Goal: Communication & Community: Answer question/provide support

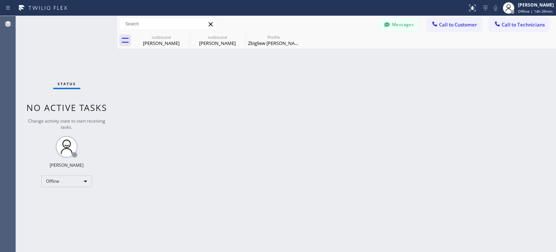
click at [475, 136] on div "Back to Dashboard Change Sender ID Customers Technicians VB [PERSON_NAME] [DATE…" at bounding box center [336, 134] width 439 height 236
click at [403, 27] on button "Messages" at bounding box center [399, 25] width 40 height 14
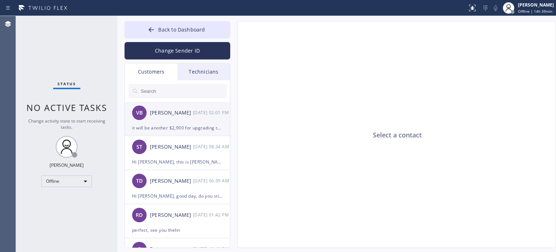
click at [171, 127] on div "it will be another $2,900 for upgrading the current 150a electric board to 200a…" at bounding box center [177, 127] width 91 height 8
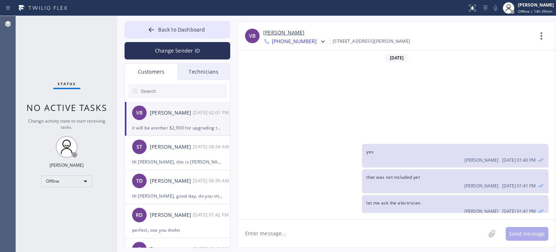
scroll to position [97, 0]
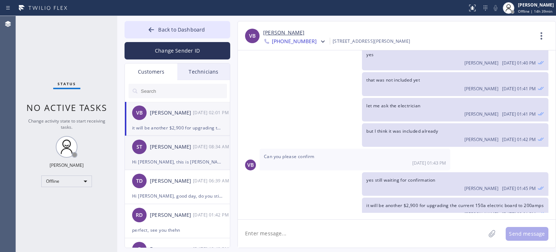
click at [182, 153] on div "ST [PERSON_NAME] [DATE] 08:34 AM" at bounding box center [178, 147] width 106 height 22
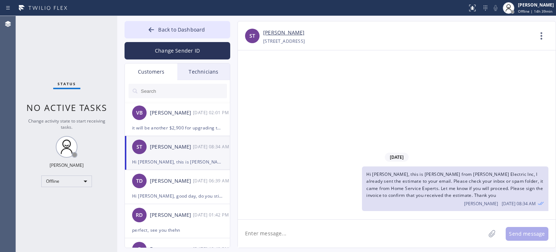
scroll to position [0, 0]
click at [374, 233] on textarea at bounding box center [362, 233] width 248 height 28
click at [329, 229] on textarea at bounding box center [362, 233] width 248 height 28
click at [245, 234] on textarea "Please sign the estimate to confirm that you received it thru email. Thank you" at bounding box center [368, 233] width 261 height 28
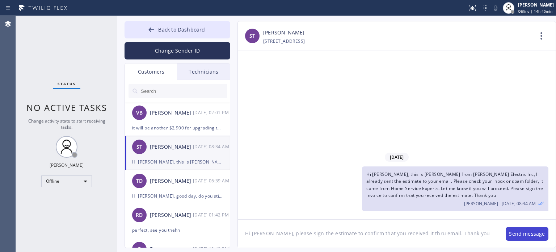
type textarea "Hi [PERSON_NAME], please sign the estimate to confirm that you received it thru…"
click at [524, 234] on button "Send message" at bounding box center [527, 234] width 43 height 14
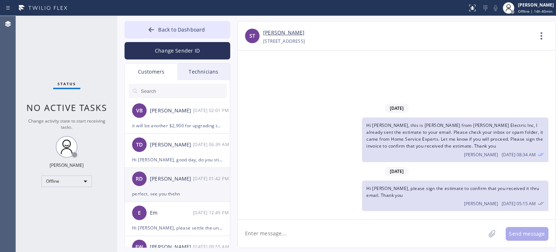
scroll to position [72, 0]
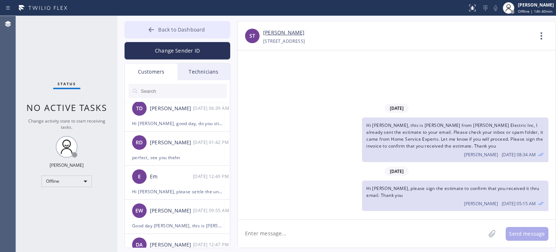
click at [159, 29] on span "Back to Dashboard" at bounding box center [181, 29] width 47 height 7
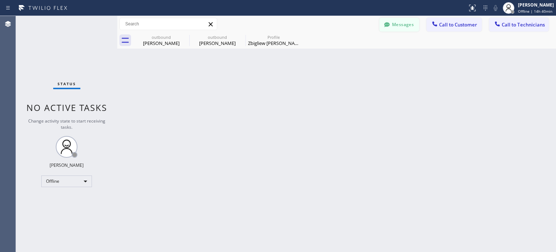
click at [408, 28] on button "Messages" at bounding box center [399, 25] width 40 height 14
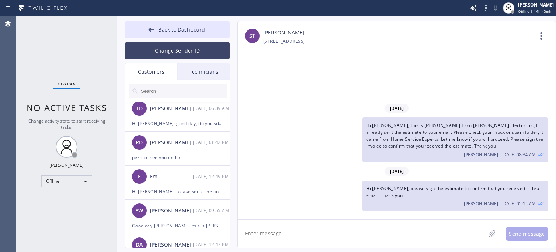
click at [147, 51] on button "Change Sender ID" at bounding box center [178, 50] width 106 height 17
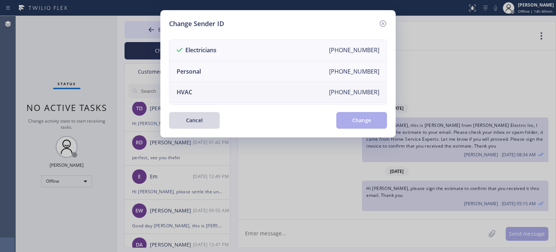
click at [198, 87] on li "HVAC [PHONE_NUMBER]" at bounding box center [277, 92] width 217 height 21
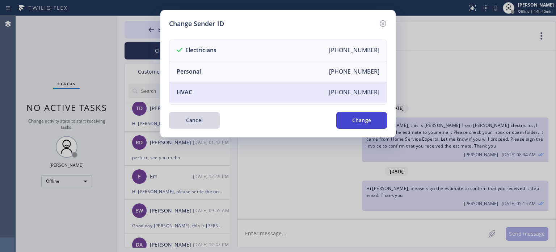
click at [346, 121] on button "Change" at bounding box center [361, 120] width 51 height 17
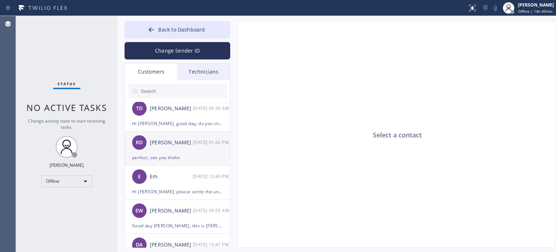
scroll to position [0, 0]
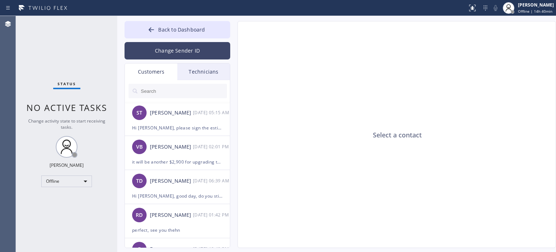
click at [171, 56] on button "Change Sender ID" at bounding box center [178, 50] width 106 height 17
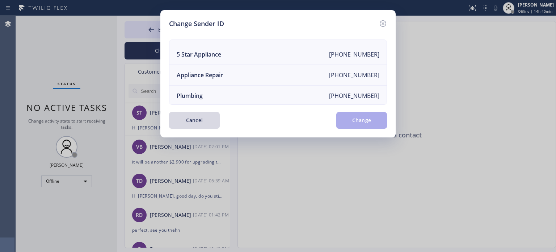
scroll to position [84, 0]
click at [199, 91] on div "Electricians" at bounding box center [192, 94] width 31 height 8
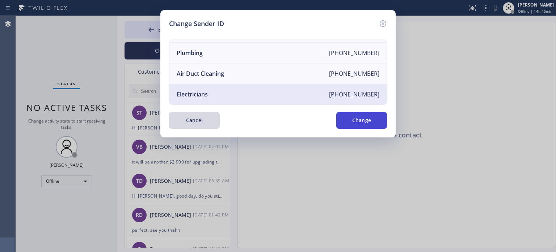
click at [342, 124] on button "Change" at bounding box center [361, 120] width 51 height 17
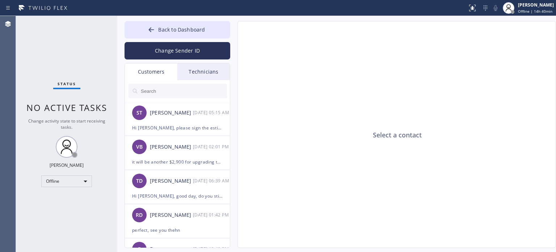
click at [158, 89] on input "text" at bounding box center [183, 91] width 87 height 14
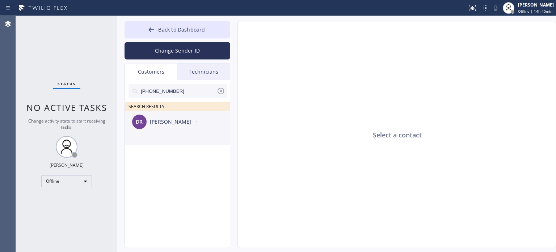
click at [168, 126] on div "[PERSON_NAME] --:--" at bounding box center [178, 122] width 106 height 22
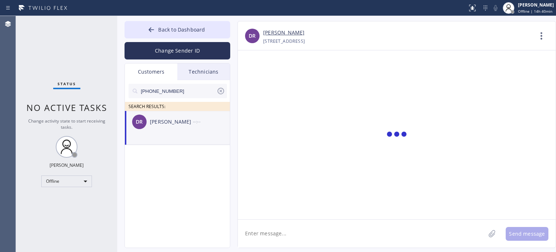
click at [303, 232] on textarea at bounding box center [362, 233] width 248 height 28
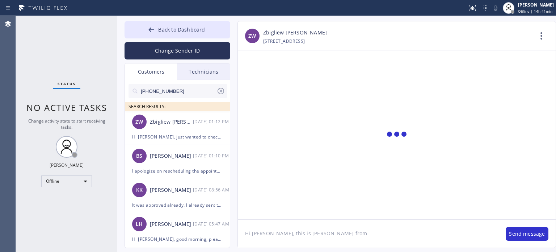
paste textarea "Edison Electricians of [GEOGRAPHIC_DATA]"
click at [442, 240] on textarea "Hi [PERSON_NAME], this is [PERSON_NAME] from Edison Electricians of [GEOGRAPHIC…" at bounding box center [368, 233] width 261 height 28
paste textarea "already sent the paid invoice to your email. Please check your inbox or spam fo…"
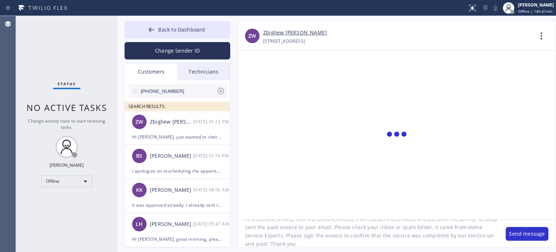
scroll to position [0, 0]
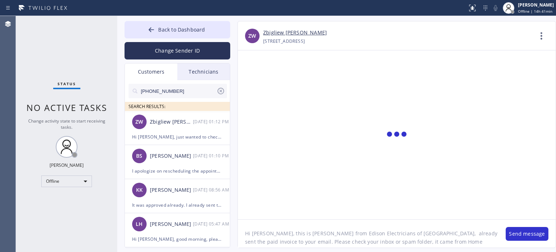
click at [392, 233] on textarea "Hi [PERSON_NAME], this is [PERSON_NAME] from Edison Electricians of [GEOGRAPHIC…" at bounding box center [368, 233] width 261 height 28
click at [411, 230] on textarea "Hi [PERSON_NAME], this is [PERSON_NAME] from Edison Electricians of [GEOGRAPHIC…" at bounding box center [368, 233] width 261 height 28
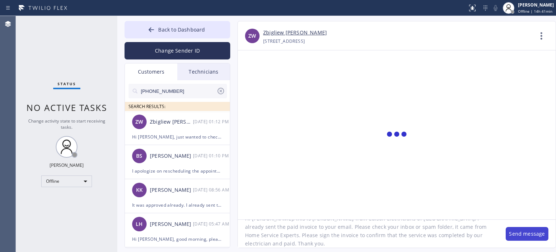
type textarea "Hi [PERSON_NAME], this is [PERSON_NAME] from Edison Electricians of [GEOGRAPHIC…"
click at [533, 235] on button "Send message" at bounding box center [527, 234] width 43 height 14
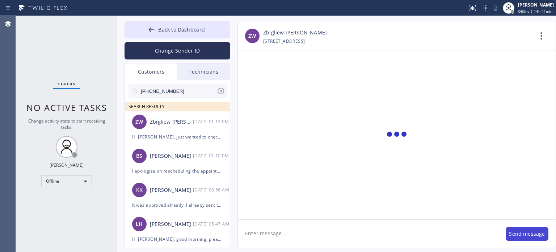
scroll to position [0, 0]
click at [164, 91] on input "[PHONE_NUMBER]" at bounding box center [178, 91] width 76 height 14
click at [165, 91] on input "[PHONE_NUMBER]" at bounding box center [178, 91] width 76 height 14
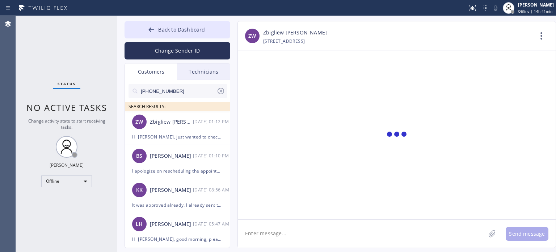
click at [165, 91] on input "[PHONE_NUMBER]" at bounding box center [178, 91] width 76 height 14
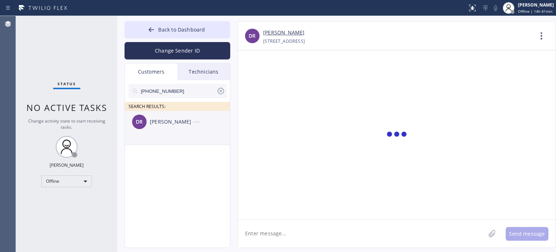
click at [159, 127] on div "[PERSON_NAME] --:--" at bounding box center [178, 122] width 106 height 22
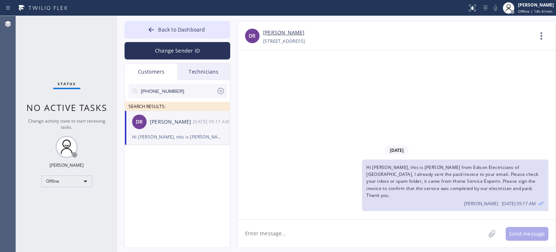
click at [319, 230] on textarea at bounding box center [362, 233] width 248 height 28
click at [431, 188] on span "Hi [PERSON_NAME], this is [PERSON_NAME] from Edison Electricians of [GEOGRAPHIC…" at bounding box center [452, 181] width 172 height 34
click at [153, 87] on input "[PHONE_NUMBER]" at bounding box center [178, 91] width 76 height 14
paste input "73) 460-1849"
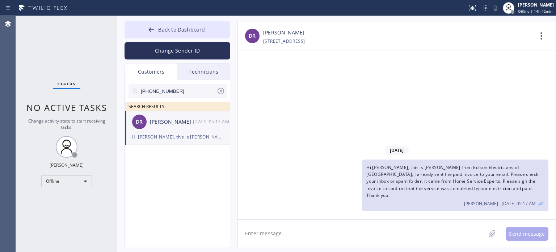
click at [153, 87] on input "[PHONE_NUMBER]" at bounding box center [178, 91] width 76 height 14
type input "[PHONE_NUMBER]"
click at [165, 122] on div "[PERSON_NAME]" at bounding box center [171, 122] width 43 height 8
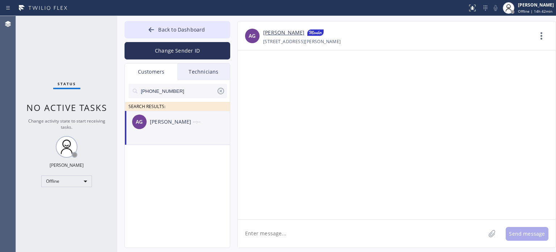
click at [339, 233] on textarea at bounding box center [362, 233] width 248 height 28
paste textarea "[PERSON_NAME] Electric"
click at [434, 227] on textarea "Hi [PERSON_NAME], this is [PERSON_NAME] from [PERSON_NAME] Electric," at bounding box center [368, 233] width 261 height 28
paste textarea "already sent the paid invoice to your email. Please check your inbox or spam fo…"
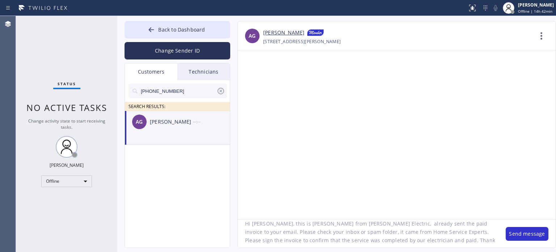
scroll to position [15, 0]
type textarea "Hi [PERSON_NAME], this is [PERSON_NAME] from [PERSON_NAME] Electric, already se…"
click at [526, 235] on button "Send message" at bounding box center [527, 234] width 43 height 14
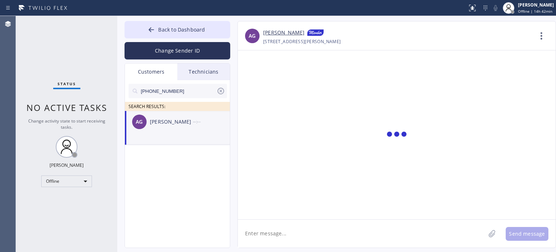
scroll to position [0, 0]
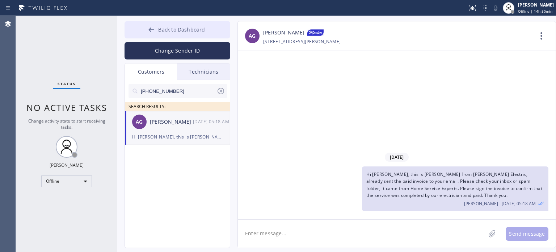
click at [216, 30] on button "Back to Dashboard" at bounding box center [178, 29] width 106 height 17
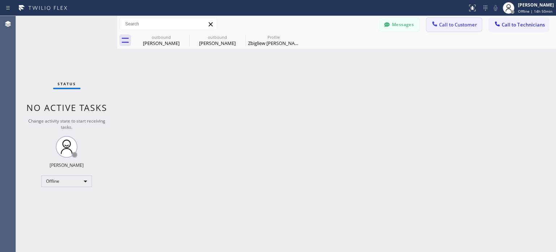
click at [460, 24] on span "Call to Customer" at bounding box center [458, 24] width 38 height 7
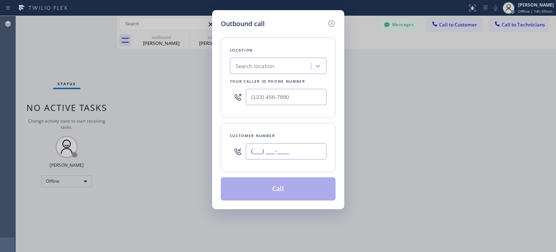
click at [295, 154] on input "(___) ___-____" at bounding box center [286, 151] width 81 height 16
paste input "609) 481-8814"
type input "[PHONE_NUMBER]"
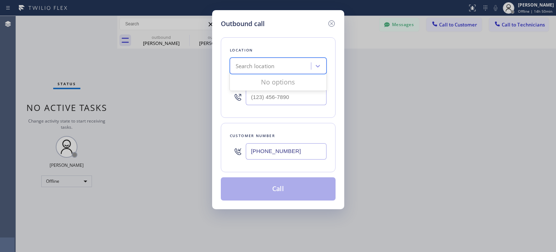
click at [262, 67] on div "Search location" at bounding box center [255, 66] width 39 height 8
paste input "AC and Heating Experts [GEOGRAPHIC_DATA]"
type input "AC and Heating Experts [GEOGRAPHIC_DATA]"
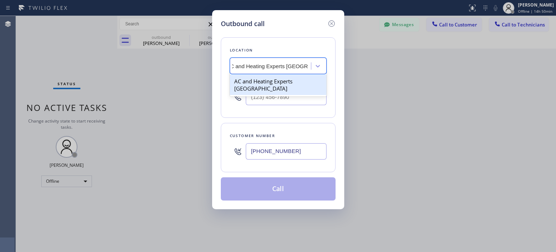
click at [264, 80] on div "AC and Heating Experts [GEOGRAPHIC_DATA]" at bounding box center [278, 85] width 97 height 20
type input "[PHONE_NUMBER]"
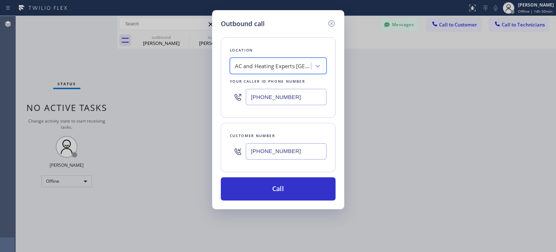
scroll to position [0, 0]
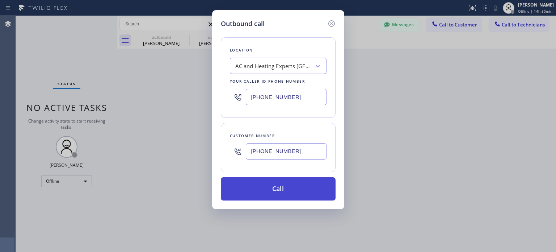
click at [287, 195] on button "Call" at bounding box center [278, 188] width 115 height 23
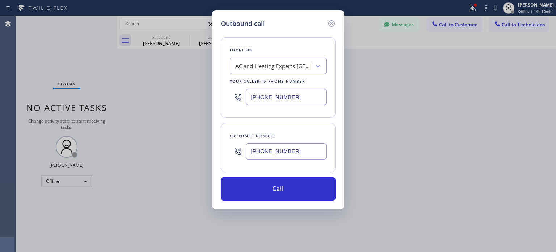
click at [269, 151] on input "[PHONE_NUMBER]" at bounding box center [286, 151] width 81 height 16
drag, startPoint x: 269, startPoint y: 151, endPoint x: 275, endPoint y: 139, distance: 13.3
click at [270, 151] on input "[PHONE_NUMBER]" at bounding box center [286, 151] width 81 height 16
click at [329, 22] on icon at bounding box center [331, 23] width 9 height 9
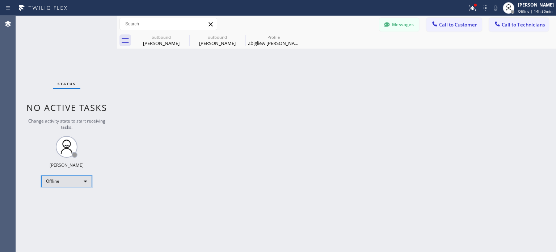
click at [79, 179] on div "Offline" at bounding box center [66, 181] width 51 height 12
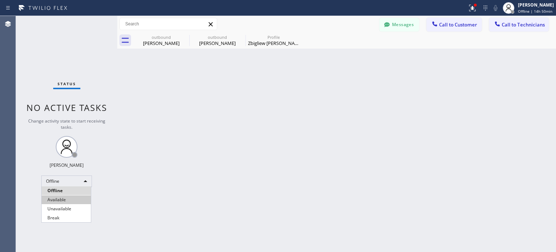
click at [67, 198] on li "Available" at bounding box center [66, 199] width 49 height 9
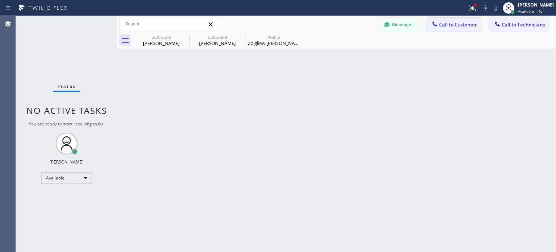
click at [446, 27] on span "Call to Customer" at bounding box center [458, 24] width 38 height 7
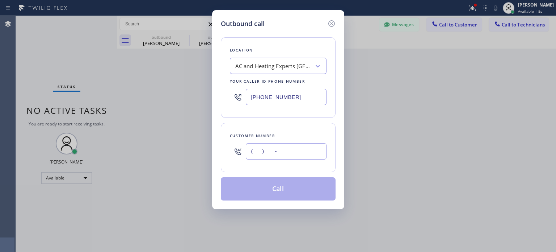
click at [266, 152] on input "(___) ___-____" at bounding box center [286, 151] width 81 height 16
paste input "609) 481-8814"
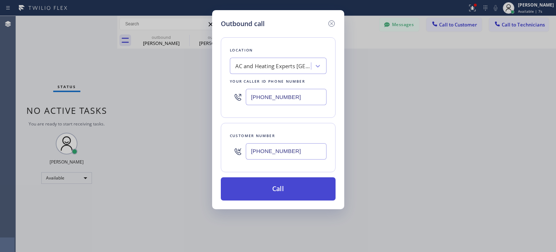
type input "[PHONE_NUMBER]"
click at [270, 191] on button "Call" at bounding box center [278, 188] width 115 height 23
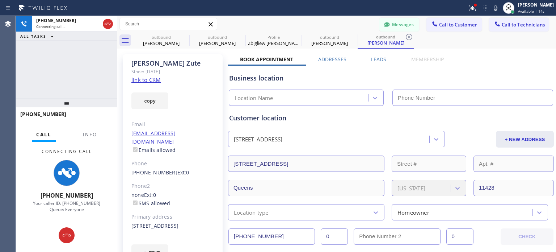
type input "[PHONE_NUMBER]"
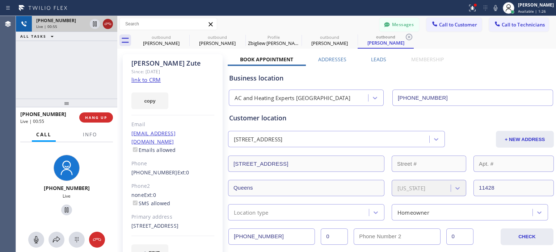
click at [106, 24] on icon at bounding box center [108, 24] width 7 height 2
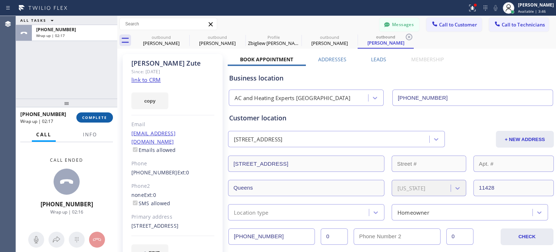
click at [87, 119] on span "COMPLETE" at bounding box center [94, 117] width 25 height 5
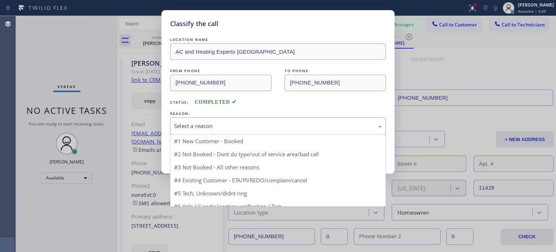
click at [218, 121] on div "Select a reason" at bounding box center [278, 125] width 216 height 17
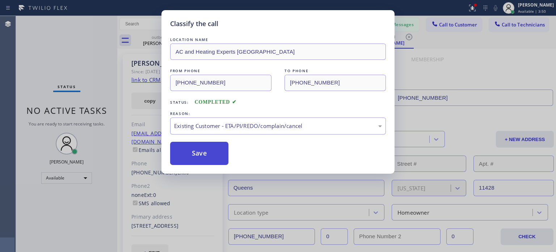
click at [222, 150] on button "Save" at bounding box center [199, 153] width 58 height 23
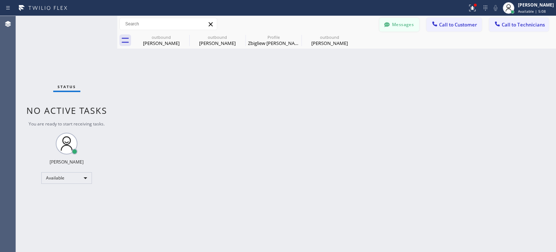
click at [385, 23] on icon at bounding box center [386, 24] width 5 height 5
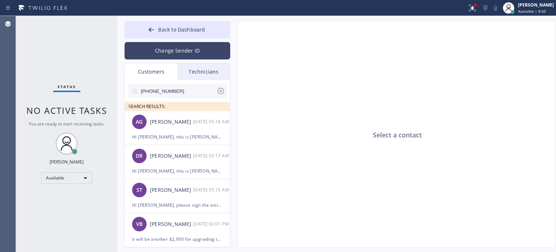
click at [168, 47] on button "Change Sender ID" at bounding box center [178, 50] width 106 height 17
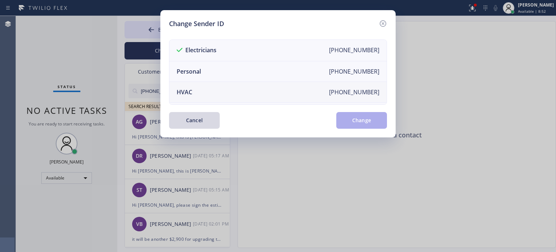
click at [203, 92] on li "HVAC [PHONE_NUMBER]" at bounding box center [277, 92] width 217 height 21
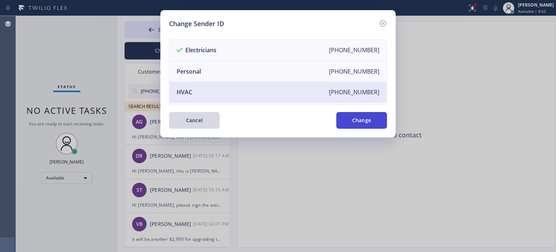
click at [368, 117] on button "Change" at bounding box center [361, 120] width 51 height 17
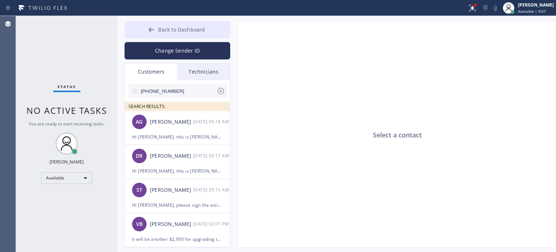
click at [181, 26] on span "Back to Dashboard" at bounding box center [181, 29] width 47 height 7
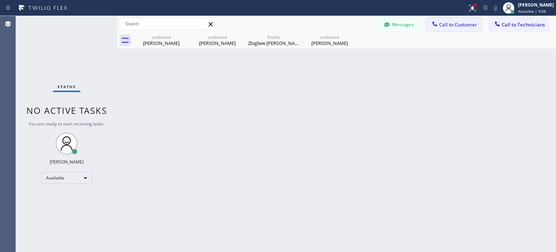
click at [465, 27] on span "Call to Customer" at bounding box center [458, 24] width 38 height 7
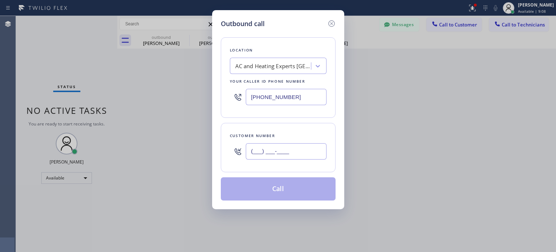
click at [288, 153] on input "(___) ___-____" at bounding box center [286, 151] width 81 height 16
paste input "646) 407-0648"
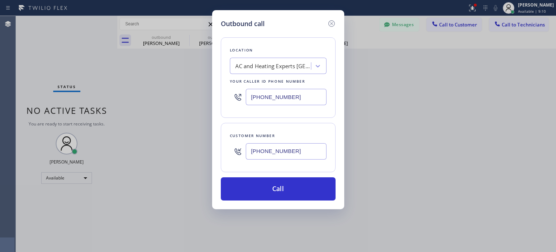
type input "[PHONE_NUMBER]"
click at [267, 96] on input "[PHONE_NUMBER]" at bounding box center [286, 97] width 81 height 16
click at [268, 96] on input "[PHONE_NUMBER]" at bounding box center [286, 97] width 81 height 16
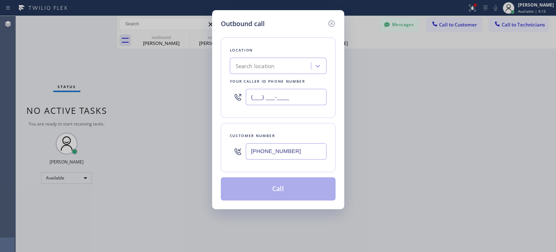
type input "(___) ___-____"
click at [253, 65] on div "Search location" at bounding box center [255, 66] width 39 height 8
paste input "Alliance HVAC Woodside"
type input "Alliance HVAC Woodside"
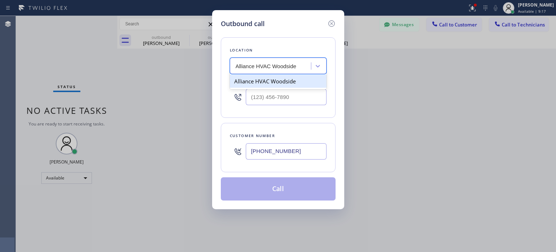
click at [260, 85] on div "Alliance HVAC Woodside" at bounding box center [278, 81] width 97 height 13
type input "[PHONE_NUMBER]"
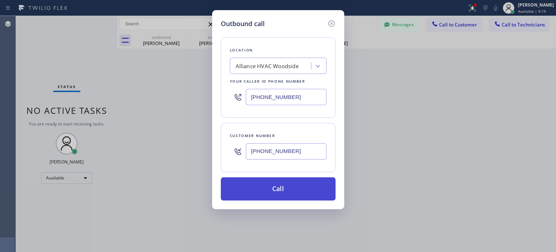
click at [280, 185] on button "Call" at bounding box center [278, 188] width 115 height 23
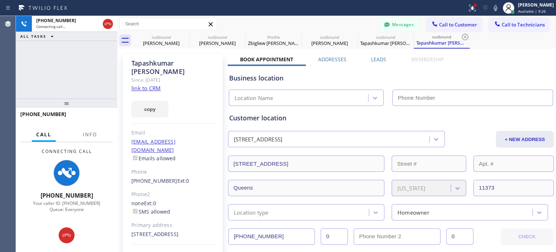
type input "[PHONE_NUMBER]"
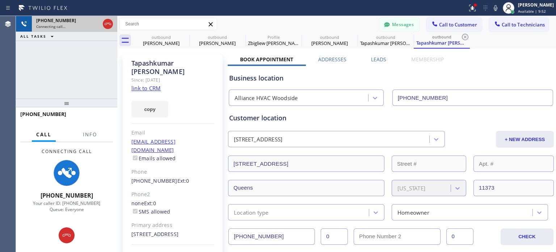
click at [106, 24] on icon at bounding box center [108, 24] width 7 height 2
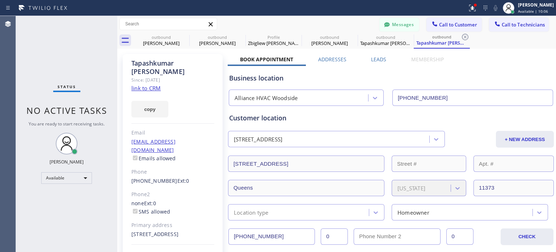
click at [308, 23] on div "Messages Call to Customer Call to Technicians Outbound call Location Alliance H…" at bounding box center [336, 24] width 439 height 13
click at [426, 25] on button "Call to Customer" at bounding box center [453, 25] width 55 height 14
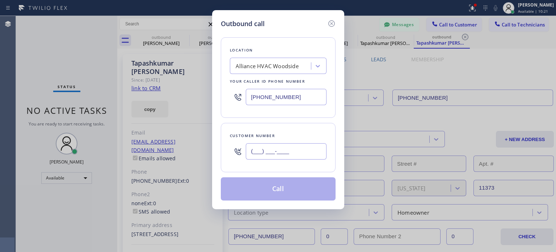
click at [295, 150] on input "(___) ___-____" at bounding box center [286, 151] width 81 height 16
paste input "646) 407-0648"
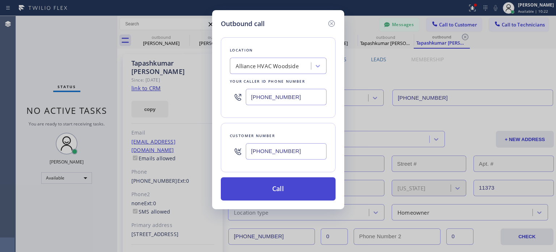
type input "[PHONE_NUMBER]"
click at [286, 185] on button "Call" at bounding box center [278, 188] width 115 height 23
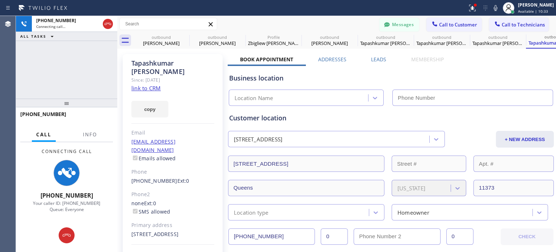
type input "[PHONE_NUMBER]"
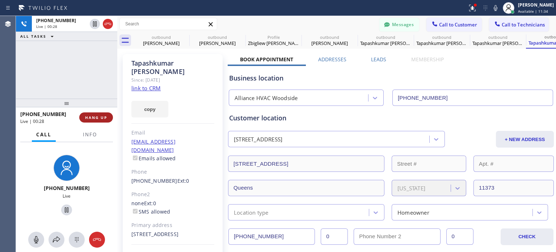
click at [101, 118] on span "HANG UP" at bounding box center [96, 117] width 22 height 5
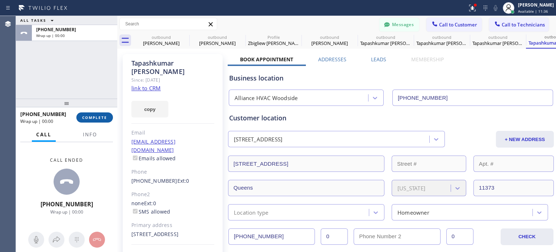
click at [101, 118] on span "COMPLETE" at bounding box center [94, 117] width 25 height 5
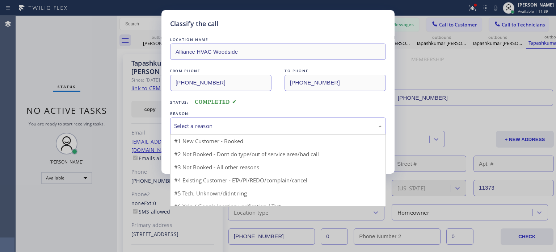
click at [229, 131] on div "Select a reason" at bounding box center [278, 125] width 216 height 17
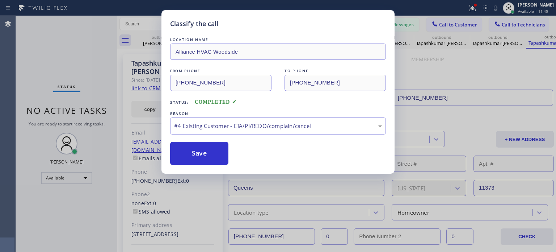
drag, startPoint x: 213, startPoint y: 155, endPoint x: 331, endPoint y: 72, distance: 144.7
click at [213, 155] on button "Save" at bounding box center [199, 153] width 58 height 23
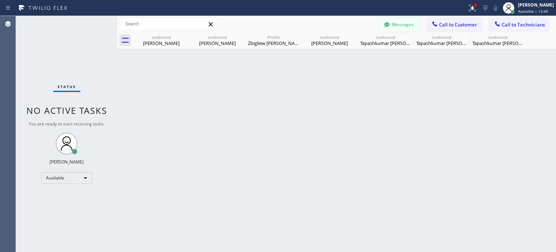
click at [407, 23] on button "Messages" at bounding box center [399, 25] width 40 height 14
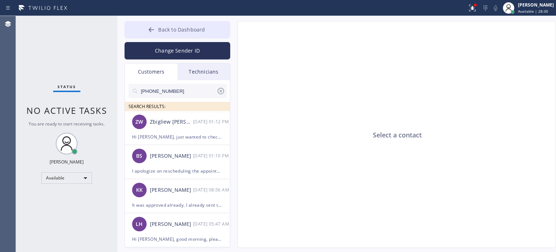
click at [152, 29] on icon at bounding box center [151, 29] width 7 height 7
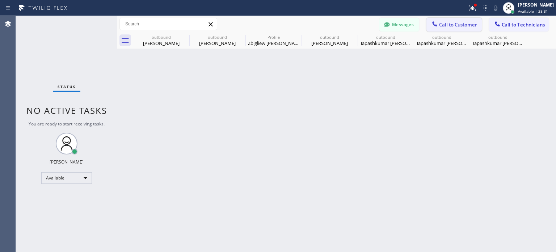
click at [446, 21] on button "Call to Customer" at bounding box center [453, 25] width 55 height 14
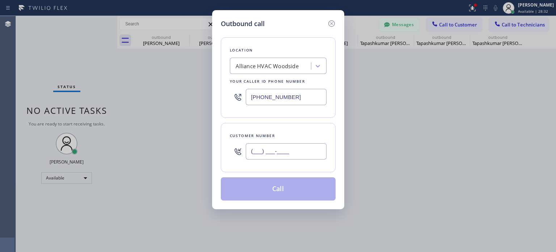
click at [291, 147] on input "(___) ___-____" at bounding box center [286, 151] width 81 height 16
paste input "347) 854-8917"
type input "[PHONE_NUMBER]"
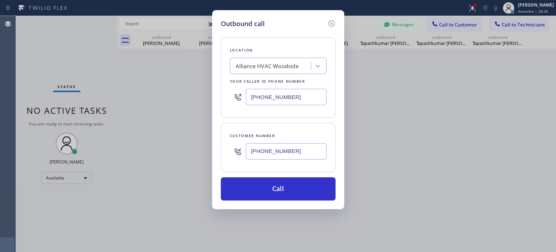
click at [289, 91] on input "[PHONE_NUMBER]" at bounding box center [286, 97] width 81 height 16
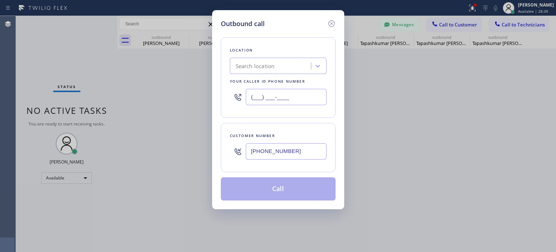
type input "(___) ___-____"
click at [282, 67] on div "Search location" at bounding box center [271, 66] width 79 height 13
paste input "Best Brooklyn Heating and AC Repair"
type input "Best Brooklyn Heating and AC Repair"
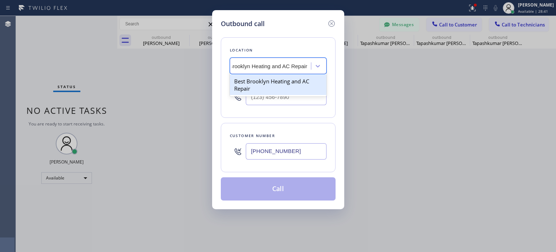
click at [272, 81] on div "Best Brooklyn Heating and AC Repair" at bounding box center [278, 85] width 97 height 20
type input "[PHONE_NUMBER]"
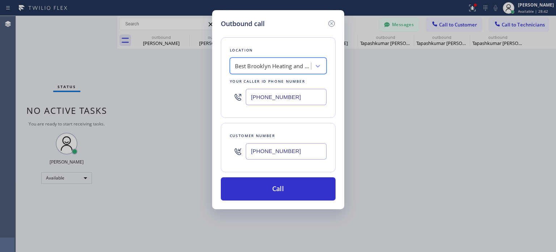
scroll to position [0, 0]
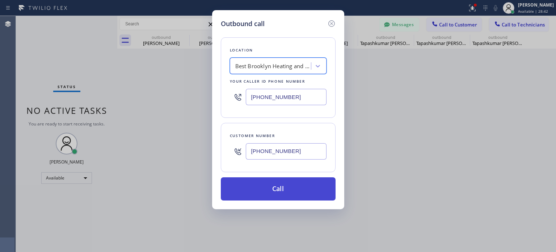
click at [279, 192] on button "Call" at bounding box center [278, 188] width 115 height 23
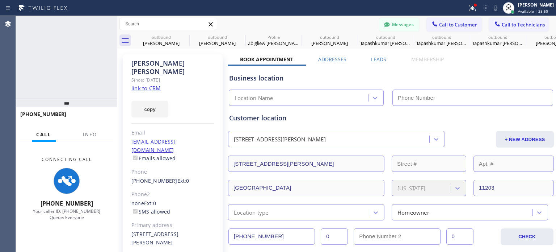
type input "[PHONE_NUMBER]"
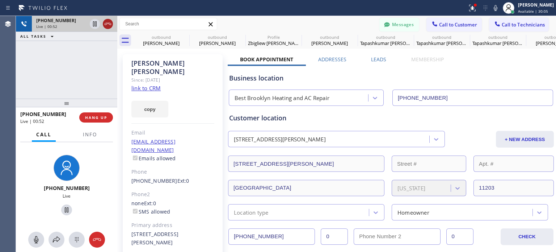
click at [107, 26] on icon at bounding box center [108, 24] width 9 height 9
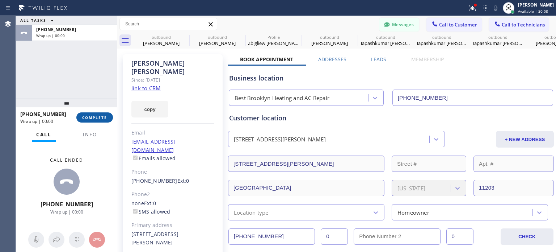
click at [106, 118] on span "COMPLETE" at bounding box center [94, 117] width 25 height 5
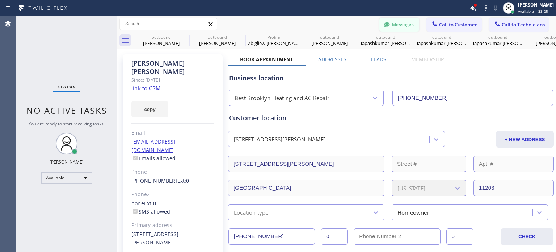
click at [397, 25] on button "Messages" at bounding box center [399, 25] width 40 height 14
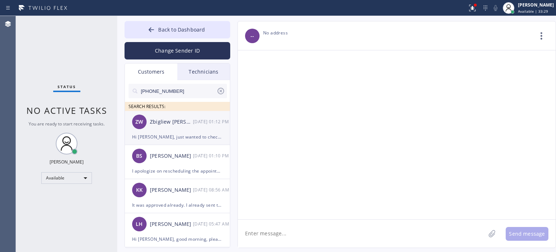
click at [159, 127] on div "ZW Zbigliew [PERSON_NAME] [DATE] 01:12 PM" at bounding box center [178, 122] width 106 height 22
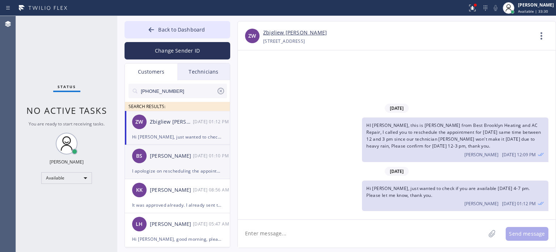
click at [167, 170] on div "I apologize on rescheduling the appointment" at bounding box center [177, 171] width 91 height 8
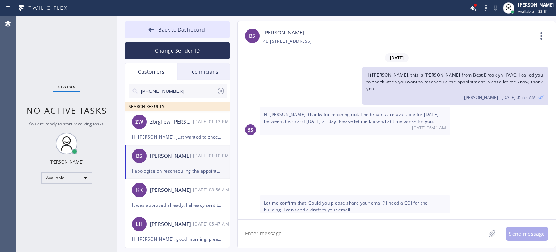
scroll to position [157, 0]
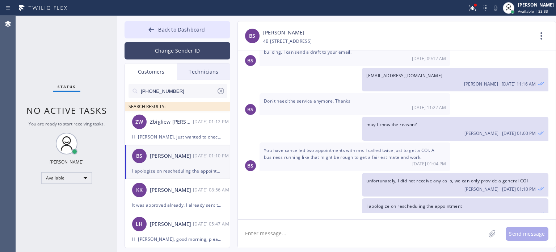
click at [179, 52] on button "Change Sender ID" at bounding box center [178, 50] width 106 height 17
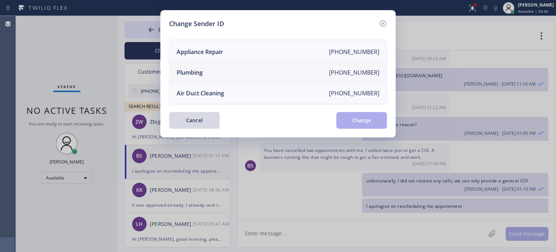
scroll to position [84, 0]
click at [210, 88] on li "Electricians [PHONE_NUMBER]" at bounding box center [277, 94] width 217 height 20
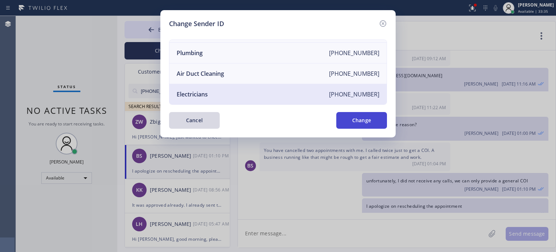
click at [350, 121] on button "Change" at bounding box center [361, 120] width 51 height 17
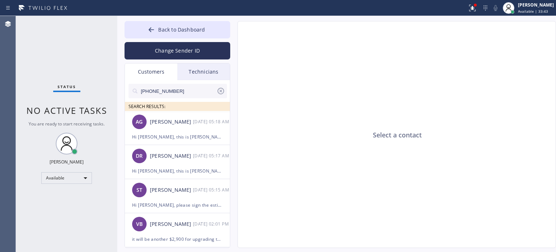
click at [220, 92] on icon at bounding box center [220, 91] width 9 height 9
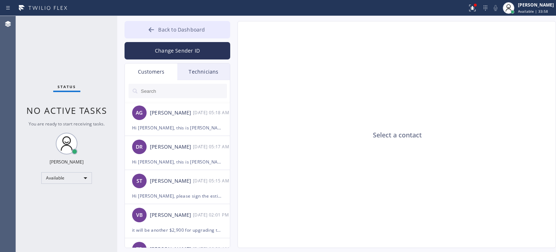
click at [190, 30] on span "Back to Dashboard" at bounding box center [181, 29] width 47 height 7
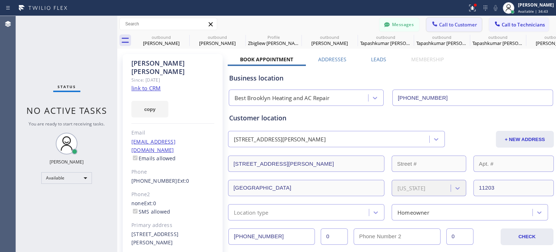
click at [446, 28] on button "Call to Customer" at bounding box center [453, 25] width 55 height 14
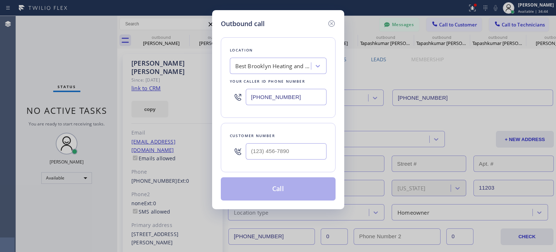
click at [296, 160] on div at bounding box center [286, 151] width 81 height 24
paste input "text"
drag, startPoint x: 291, startPoint y: 150, endPoint x: 334, endPoint y: 76, distance: 85.2
click at [291, 150] on input "(___) ___-____" at bounding box center [286, 151] width 81 height 16
paste input "862) 214-5915"
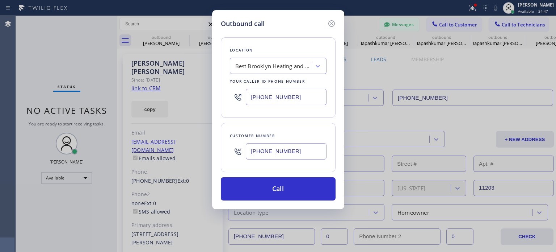
type input "[PHONE_NUMBER]"
click at [269, 91] on input "[PHONE_NUMBER]" at bounding box center [286, 97] width 81 height 16
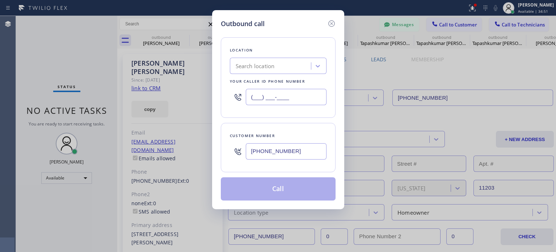
type input "(___) ___-____"
click at [265, 63] on div "Search location" at bounding box center [255, 66] width 39 height 8
paste input "EII Electric"
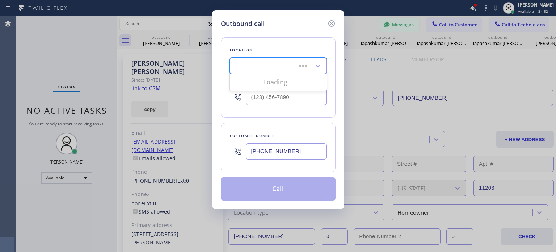
type input "EII Electric"
click at [260, 82] on div "EII Electric" at bounding box center [278, 81] width 97 height 13
type input "[PHONE_NUMBER]"
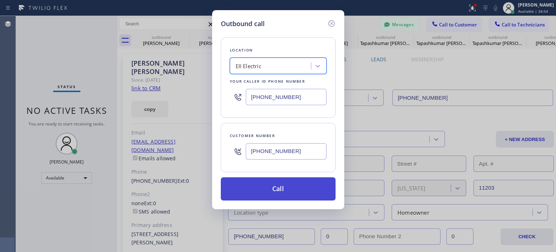
click at [275, 182] on button "Call" at bounding box center [278, 188] width 115 height 23
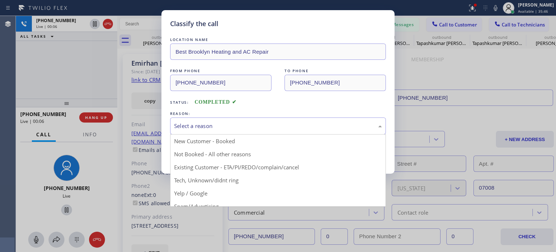
click at [241, 129] on div "Select a reason" at bounding box center [278, 126] width 208 height 8
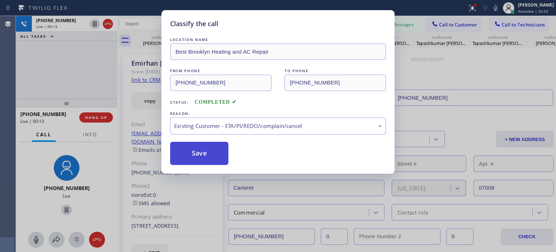
click at [210, 152] on button "Save" at bounding box center [199, 153] width 58 height 23
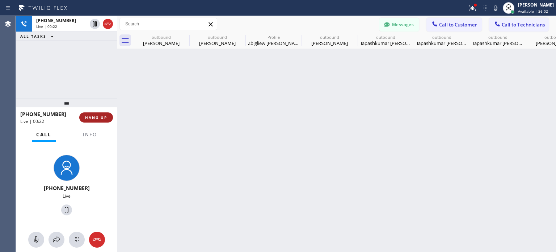
click at [88, 118] on span "HANG UP" at bounding box center [96, 117] width 22 height 5
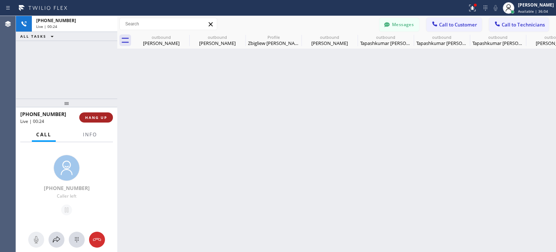
click at [88, 118] on span "HANG UP" at bounding box center [96, 117] width 22 height 5
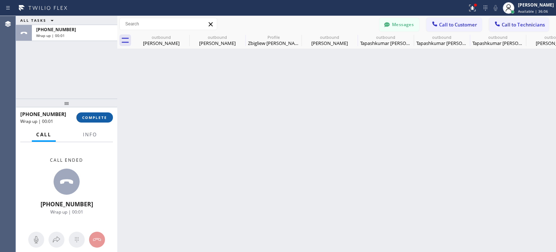
click at [94, 117] on span "COMPLETE" at bounding box center [94, 117] width 25 height 5
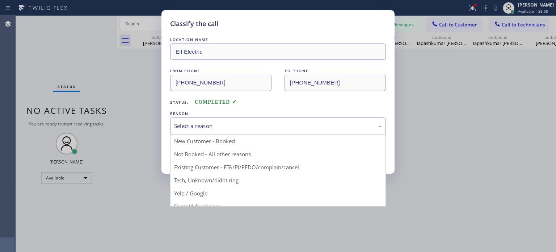
click at [206, 126] on div "Select a reason" at bounding box center [278, 126] width 208 height 8
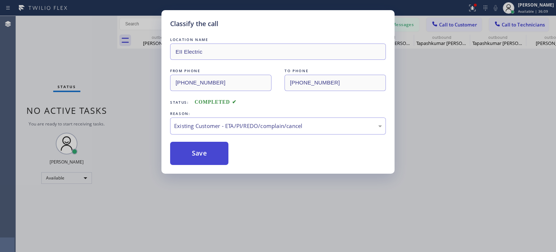
click at [211, 145] on button "Save" at bounding box center [199, 153] width 58 height 23
type input "[PHONE_NUMBER]"
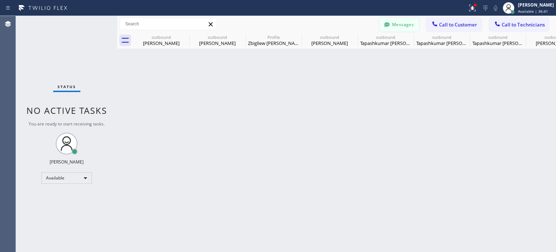
click at [390, 23] on icon at bounding box center [386, 24] width 7 height 7
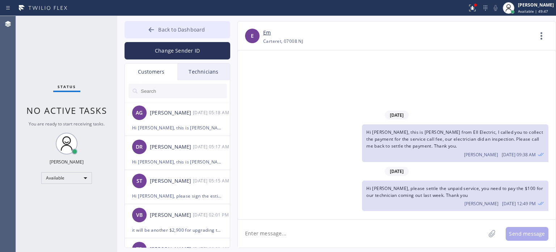
click at [204, 23] on button "Back to Dashboard" at bounding box center [178, 29] width 106 height 17
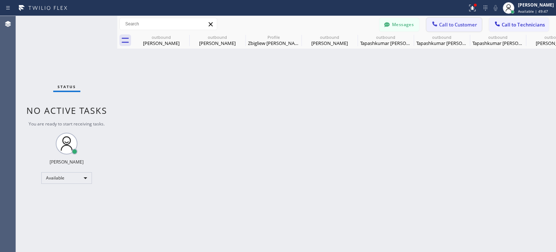
click at [433, 23] on icon at bounding box center [434, 23] width 5 height 5
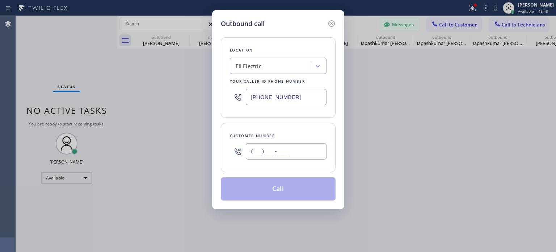
click at [290, 150] on input "(___) ___-____" at bounding box center [286, 151] width 81 height 16
paste input "845) 405-3955"
type input "[PHONE_NUMBER]"
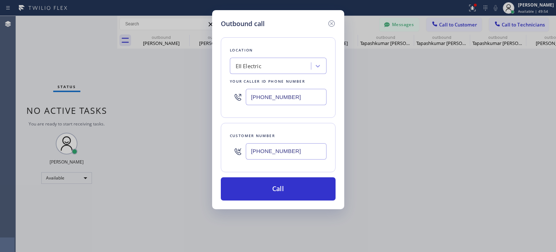
click at [264, 97] on input "[PHONE_NUMBER]" at bounding box center [286, 97] width 81 height 16
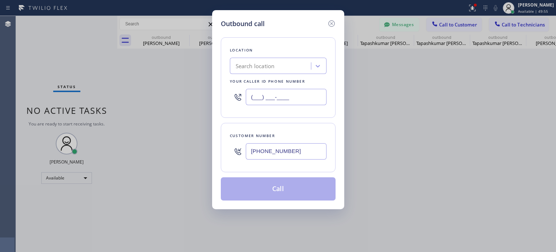
type input "(___) ___-____"
click at [252, 67] on div "Search location" at bounding box center [255, 66] width 39 height 8
paste input "Electricity King Paterson(Electrical Equipment Solutions)"
type input "Electricity King Paterson(Electrical Equipment Solutions)"
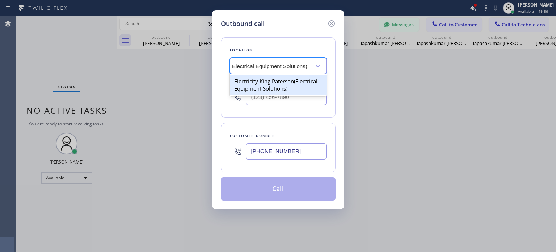
click at [264, 81] on div "Electricity King Paterson(Electrical Equipment Solutions)" at bounding box center [278, 85] width 97 height 20
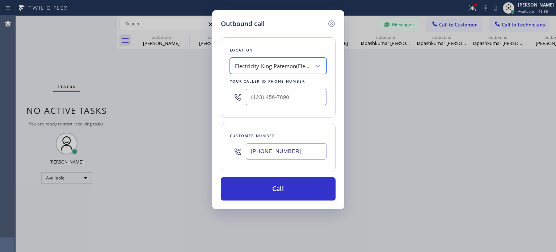
type input "[PHONE_NUMBER]"
drag, startPoint x: 262, startPoint y: 183, endPoint x: 268, endPoint y: 173, distance: 11.2
click at [264, 182] on button "Call" at bounding box center [278, 188] width 115 height 23
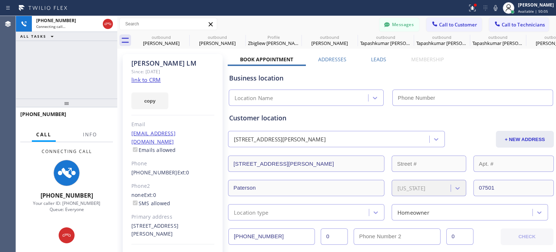
type input "[PHONE_NUMBER]"
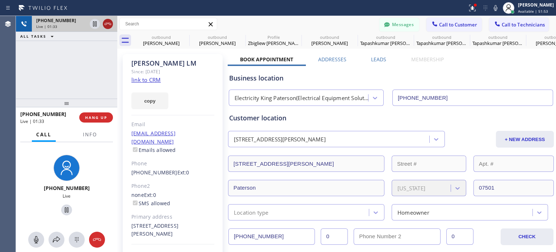
click at [106, 26] on icon at bounding box center [108, 24] width 9 height 9
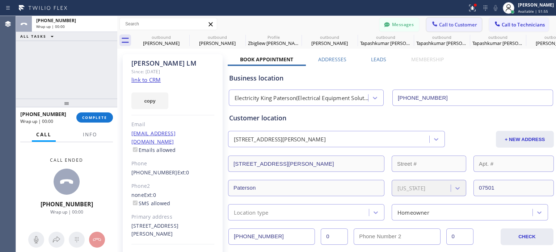
click at [437, 29] on button "Call to Customer" at bounding box center [453, 25] width 55 height 14
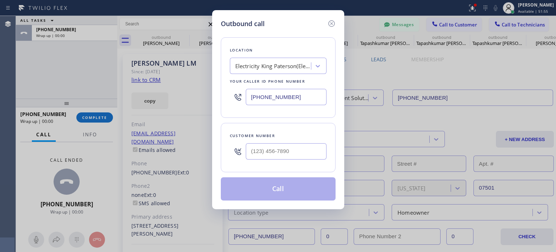
click at [260, 151] on input "text" at bounding box center [286, 151] width 81 height 16
paste input "908) 334-4947"
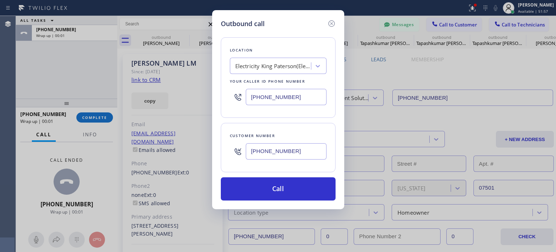
type input "[PHONE_NUMBER]"
click at [277, 98] on input "[PHONE_NUMBER]" at bounding box center [286, 97] width 81 height 16
click at [277, 95] on input "[PHONE_NUMBER]" at bounding box center [286, 97] width 81 height 16
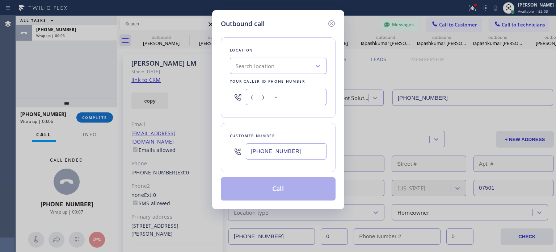
type input "(___) ___-____"
click at [256, 68] on div "Search location" at bounding box center [255, 66] width 39 height 8
paste input "Bernardsville Electric"
type input "Bernardsville Electric"
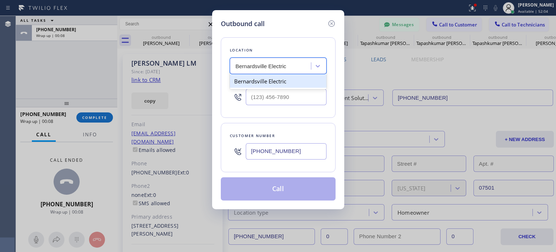
click at [261, 82] on div "Bernardsville Electric" at bounding box center [278, 81] width 97 height 13
type input "[PHONE_NUMBER]"
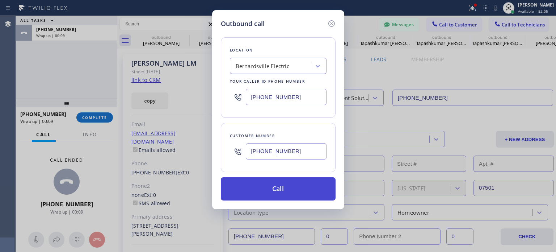
click at [251, 188] on button "Call" at bounding box center [278, 188] width 115 height 23
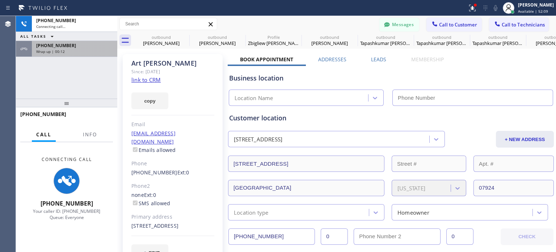
click at [67, 43] on div "[PHONE_NUMBER]" at bounding box center [74, 45] width 77 height 6
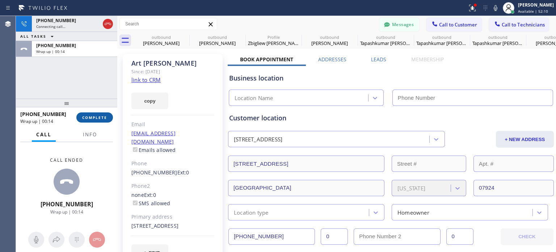
click at [107, 115] on span "COMPLETE" at bounding box center [94, 117] width 25 height 5
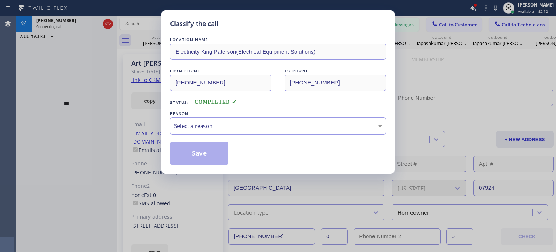
type input "[PHONE_NUMBER]"
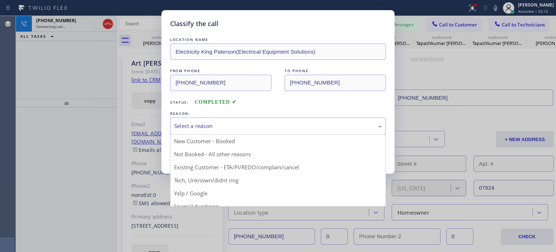
click at [203, 128] on div "Select a reason" at bounding box center [278, 126] width 208 height 8
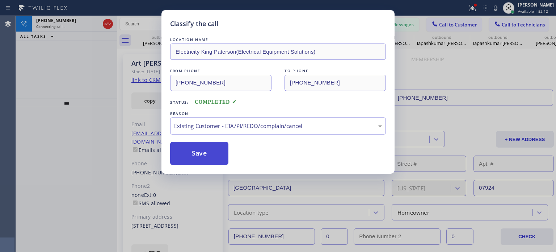
click at [201, 151] on button "Save" at bounding box center [199, 153] width 58 height 23
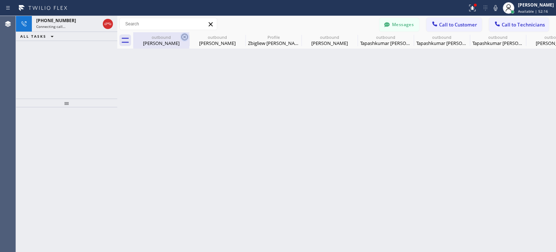
click at [185, 34] on icon at bounding box center [184, 37] width 7 height 7
click at [0, 0] on icon at bounding box center [0, 0] width 0 height 0
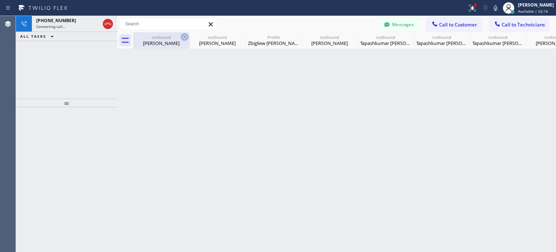
click at [0, 0] on icon at bounding box center [0, 0] width 0 height 0
type input "[PHONE_NUMBER]"
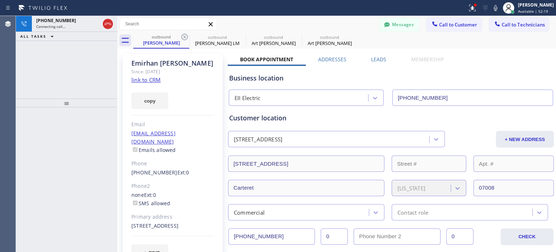
click at [185, 34] on icon at bounding box center [184, 37] width 7 height 7
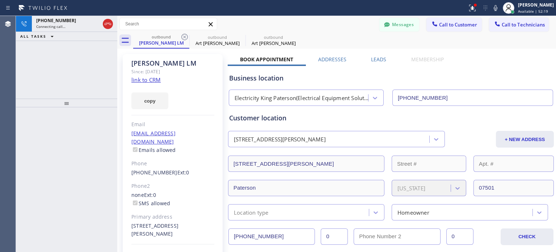
click at [185, 34] on icon at bounding box center [184, 37] width 7 height 7
type input "[PHONE_NUMBER]"
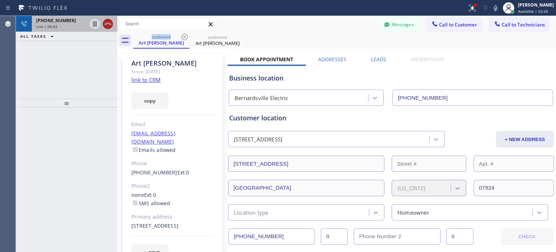
click at [105, 25] on icon at bounding box center [108, 24] width 9 height 9
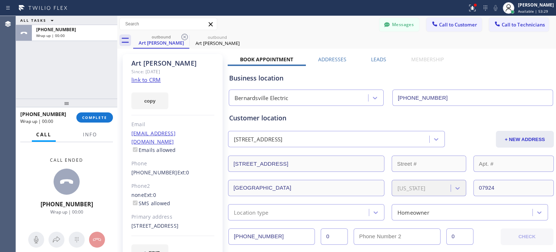
click at [97, 109] on div "[PHONE_NUMBER] Wrap up | 00:00 COMPLETE" at bounding box center [66, 117] width 93 height 19
drag, startPoint x: 97, startPoint y: 117, endPoint x: 108, endPoint y: 125, distance: 13.4
click at [97, 117] on span "COMPLETE" at bounding box center [94, 117] width 25 height 5
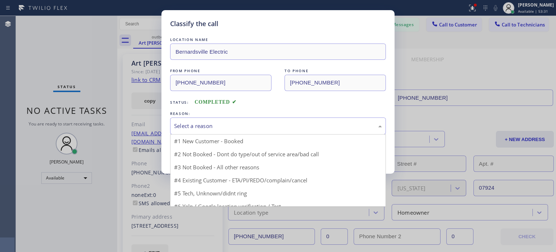
click at [213, 126] on div "Select a reason" at bounding box center [278, 126] width 208 height 8
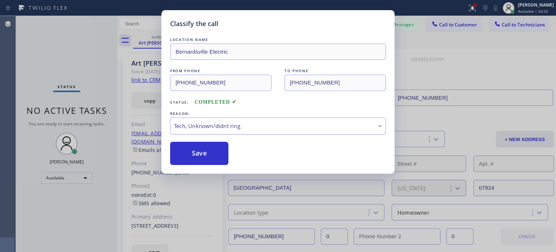
click at [221, 126] on div "Tech, Unknown/didnt ring" at bounding box center [278, 126] width 208 height 8
click at [216, 151] on button "Save" at bounding box center [199, 153] width 58 height 23
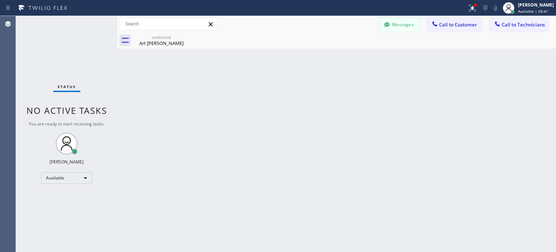
click at [412, 26] on button "Messages" at bounding box center [399, 25] width 40 height 14
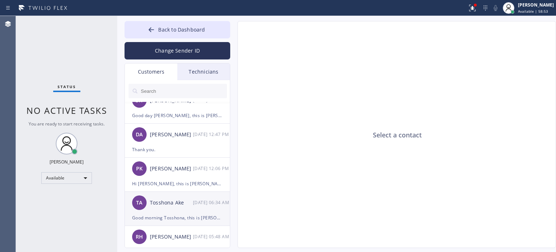
scroll to position [290, 0]
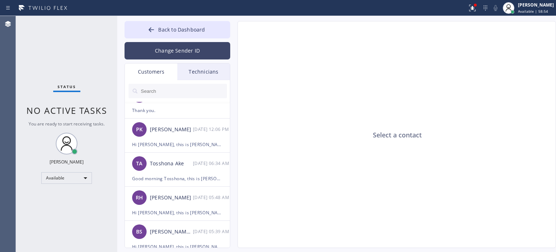
click at [164, 50] on button "Change Sender ID" at bounding box center [178, 50] width 106 height 17
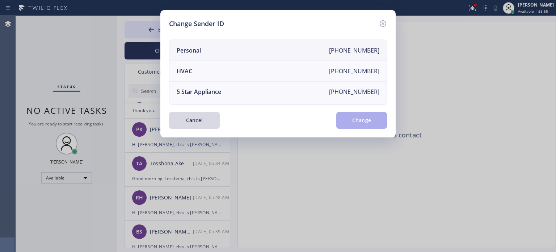
scroll to position [0, 0]
click at [201, 89] on li "HVAC [PHONE_NUMBER]" at bounding box center [277, 92] width 217 height 21
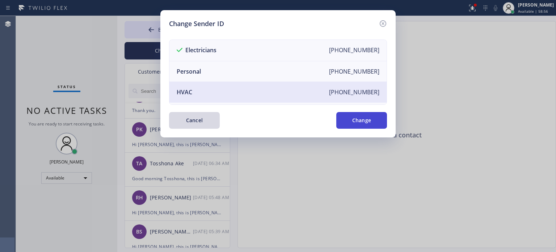
click at [368, 119] on button "Change" at bounding box center [361, 120] width 51 height 17
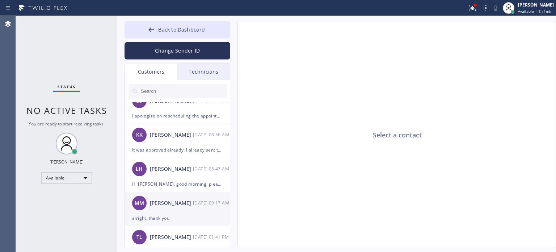
scroll to position [72, 0]
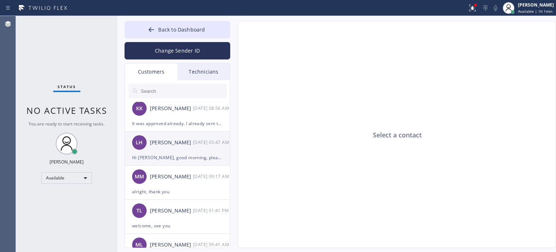
click at [170, 152] on div "LH [PERSON_NAME] [DATE] 05:47 AM" at bounding box center [178, 142] width 106 height 22
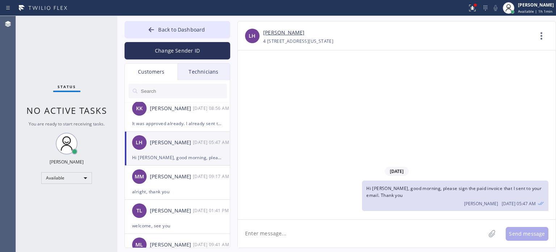
click at [316, 240] on textarea at bounding box center [362, 233] width 248 height 28
click at [158, 121] on div "It was approved already. I already sent the paid invoice to your email. Please …" at bounding box center [177, 123] width 91 height 8
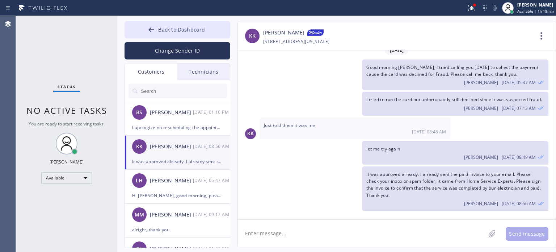
scroll to position [0, 0]
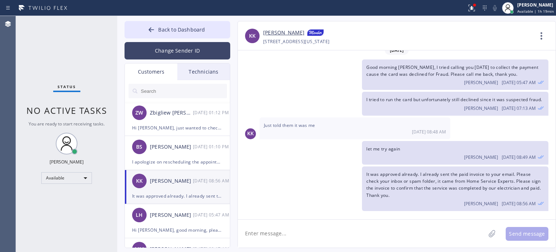
click at [167, 55] on button "Change Sender ID" at bounding box center [178, 50] width 106 height 17
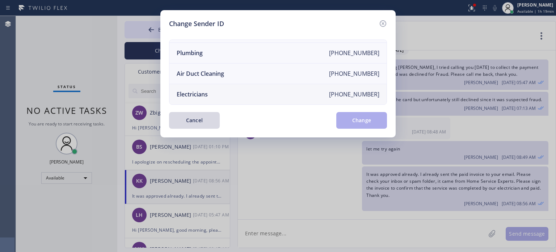
scroll to position [84, 0]
click at [214, 89] on li "Electricians [PHONE_NUMBER]" at bounding box center [277, 94] width 217 height 20
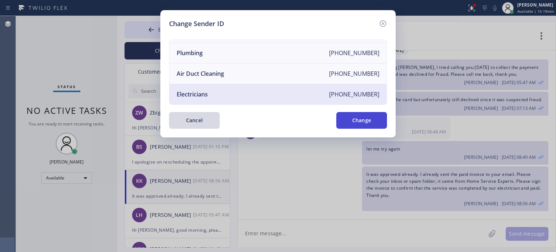
click at [349, 121] on button "Change" at bounding box center [361, 120] width 51 height 17
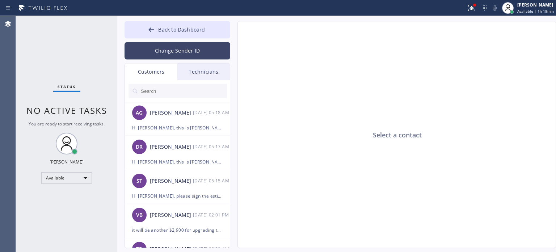
click at [153, 47] on button "Change Sender ID" at bounding box center [178, 50] width 106 height 17
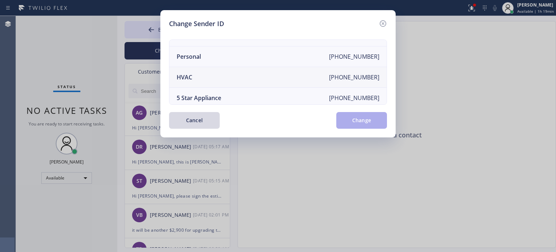
scroll to position [12, 0]
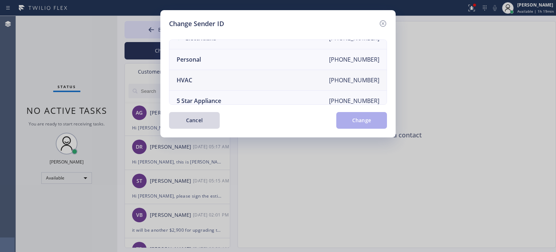
click at [196, 82] on li "HVAC [PHONE_NUMBER]" at bounding box center [277, 80] width 217 height 21
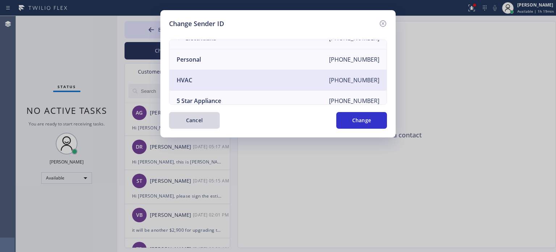
drag, startPoint x: 346, startPoint y: 117, endPoint x: 345, endPoint y: 112, distance: 4.9
click at [346, 117] on button "Change" at bounding box center [361, 120] width 51 height 17
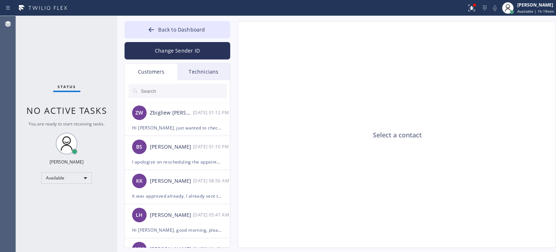
click at [165, 89] on input "text" at bounding box center [183, 91] width 87 height 14
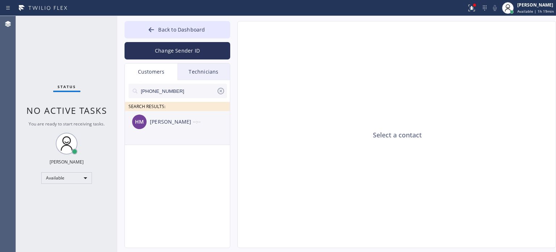
click at [175, 127] on div "HM [PERSON_NAME] --:--" at bounding box center [178, 122] width 106 height 22
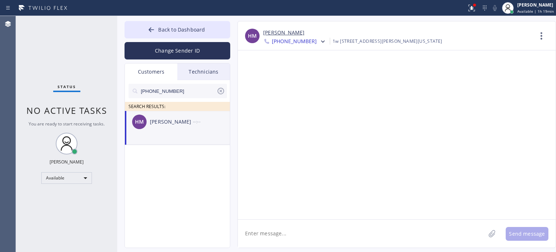
drag, startPoint x: 277, startPoint y: 232, endPoint x: 276, endPoint y: 224, distance: 8.4
click at [277, 232] on textarea at bounding box center [362, 233] width 248 height 28
paste textarea "[US_STATE] Air Control"
click at [435, 237] on textarea "Hi [PERSON_NAME], this is [PERSON_NAME] from [US_STATE] Air Control," at bounding box center [368, 233] width 261 height 28
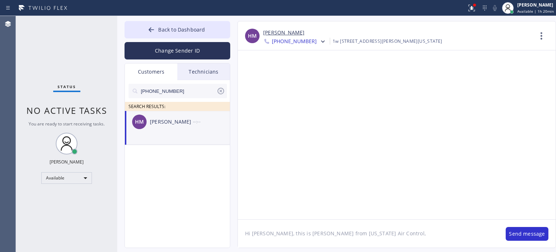
paste textarea "already sent the paid invoice to your email. Please check your inbox or spam fo…"
click at [368, 236] on textarea "Hi [PERSON_NAME], this is [PERSON_NAME] from [US_STATE] Air Control, already se…" at bounding box center [368, 233] width 261 height 28
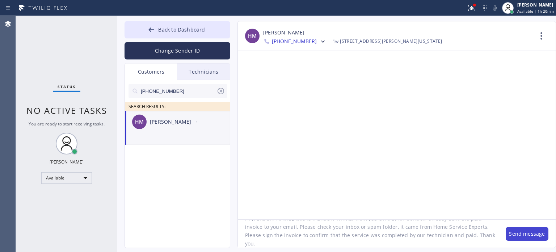
type textarea "Hi [PERSON_NAME], this is [PERSON_NAME] from [US_STATE] Air Control, already se…"
click at [519, 238] on button "Send message" at bounding box center [527, 234] width 43 height 14
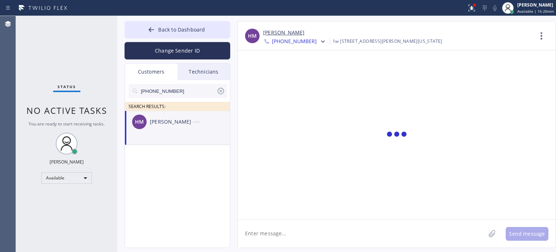
scroll to position [0, 0]
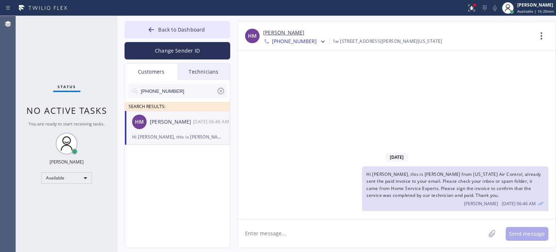
click at [220, 94] on icon at bounding box center [221, 91] width 7 height 7
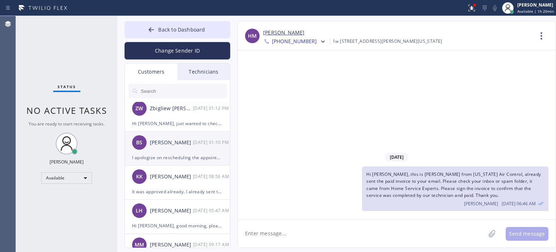
scroll to position [72, 0]
click at [183, 152] on div "KK [PERSON_NAME] [DATE] 08:56 AM" at bounding box center [178, 142] width 106 height 22
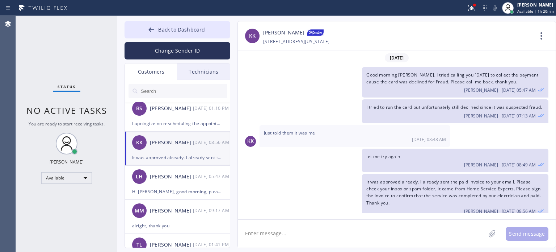
scroll to position [12, 0]
